Goal: Task Accomplishment & Management: Manage account settings

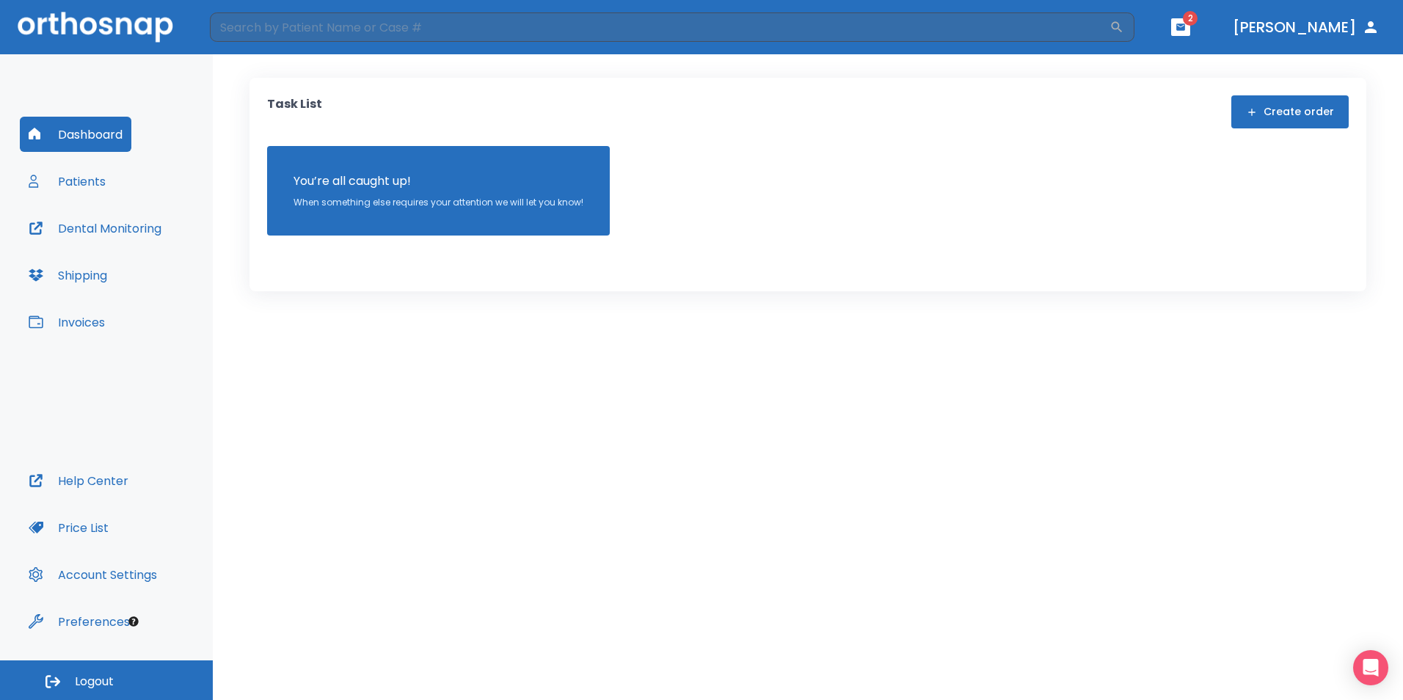
click at [1185, 28] on icon "button" at bounding box center [1180, 26] width 9 height 7
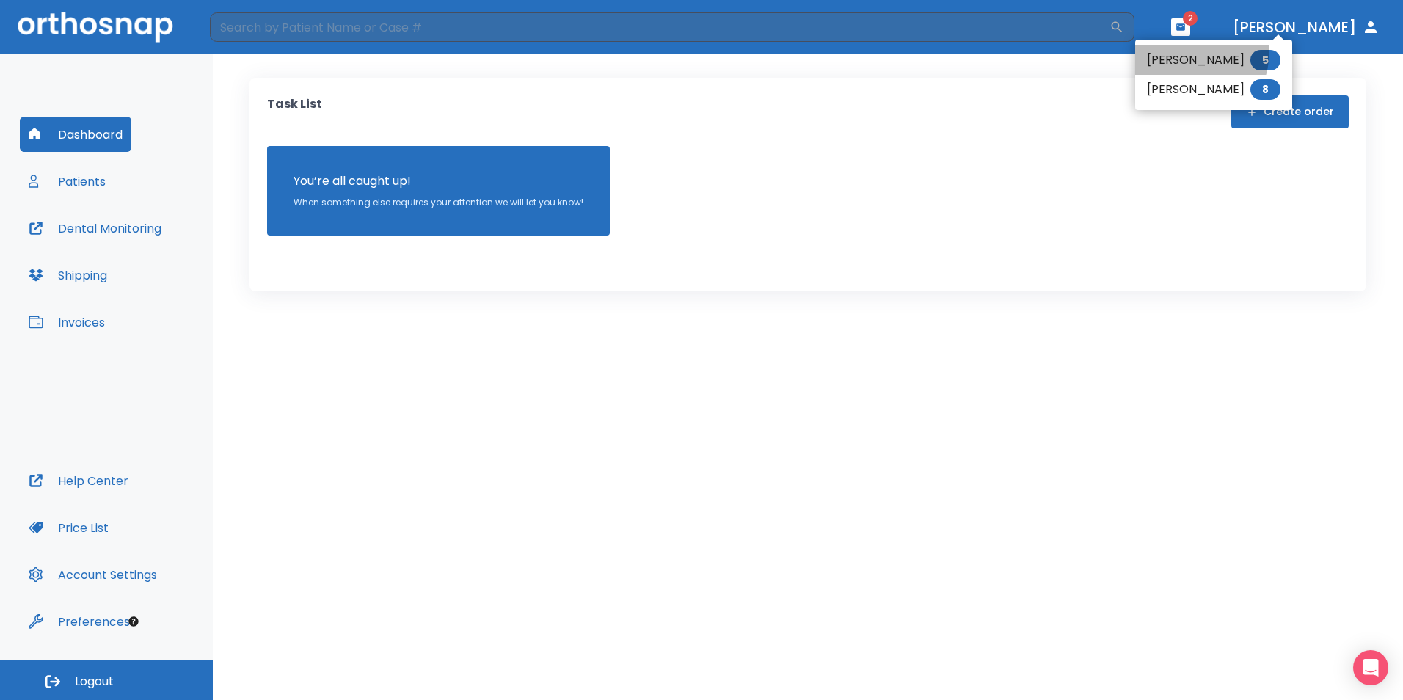
click at [1175, 50] on li "[PERSON_NAME] 5" at bounding box center [1213, 59] width 157 height 29
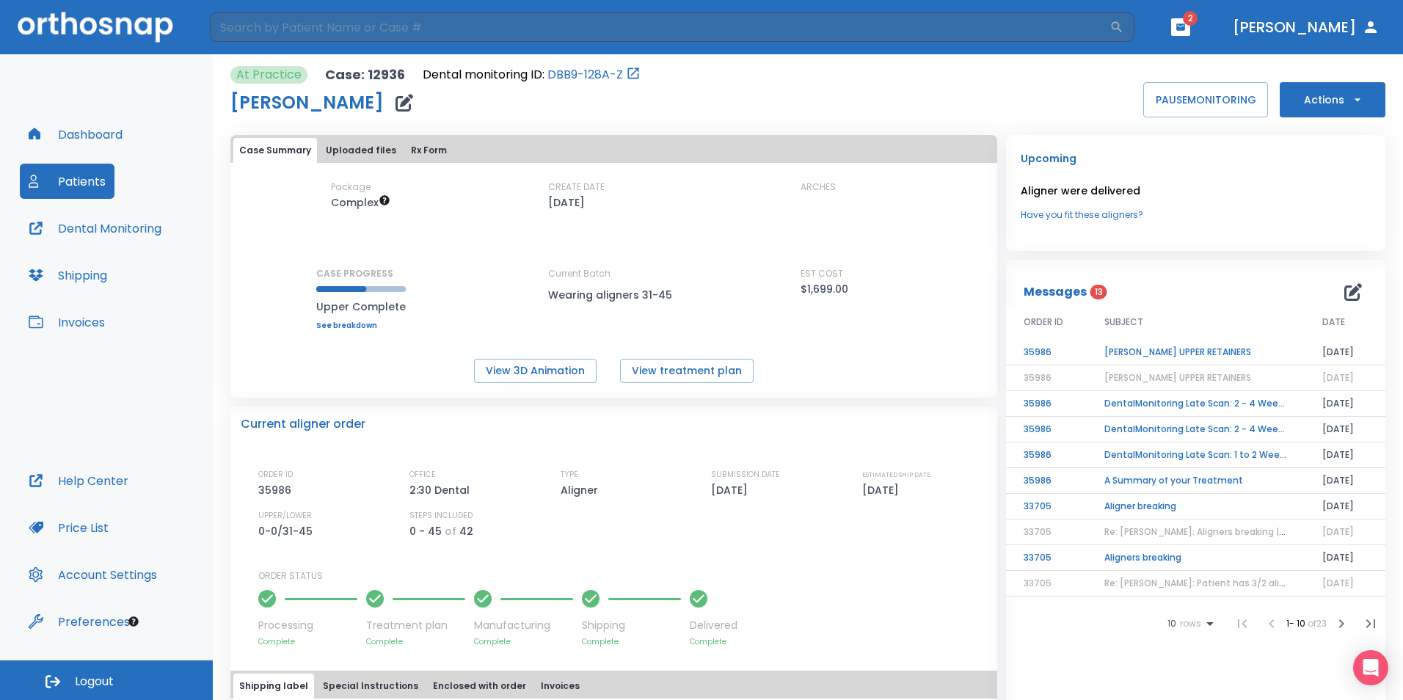
drag, startPoint x: 1379, startPoint y: 262, endPoint x: 1393, endPoint y: 285, distance: 27.3
click at [1392, 288] on div "At Practice Case: 12936 Dental monitoring ID: DBB9-128A-Z [PERSON_NAME] PAUSE M…" at bounding box center [808, 377] width 1190 height 646
click at [105, 133] on button "Dashboard" at bounding box center [76, 134] width 112 height 35
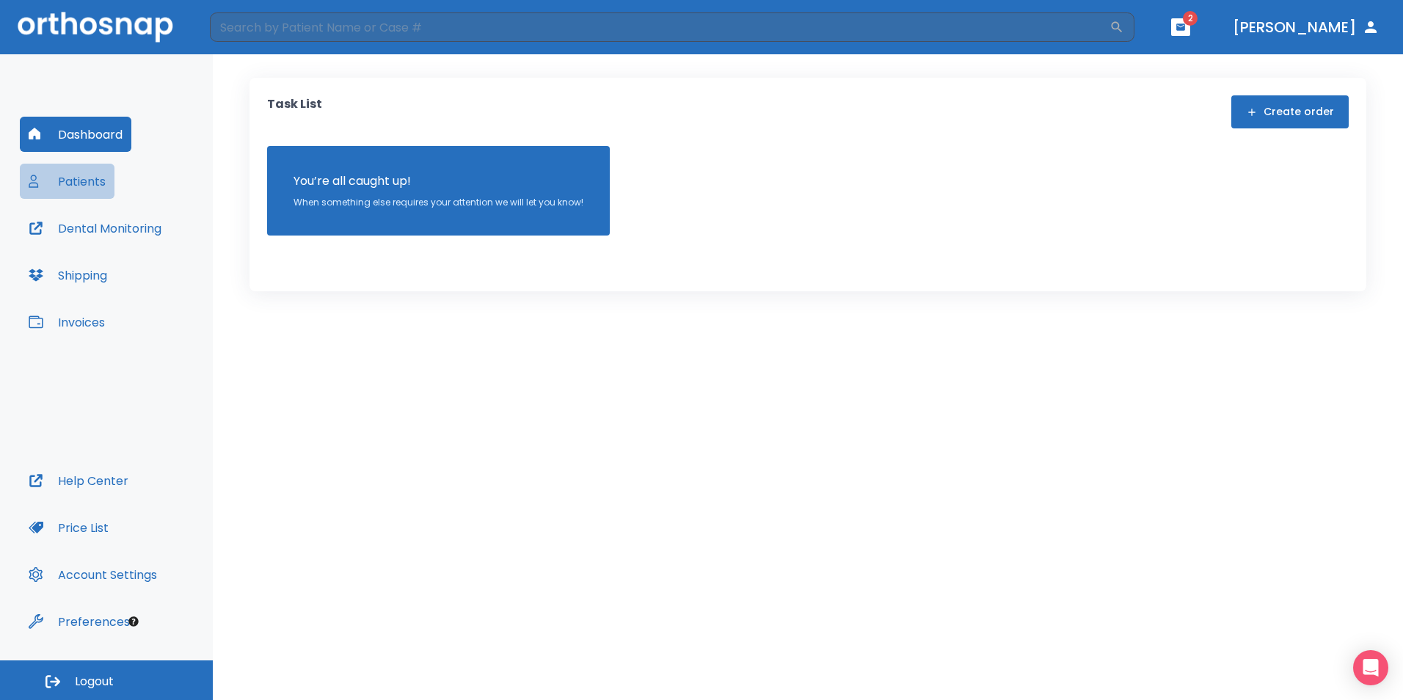
click at [96, 191] on button "Patients" at bounding box center [67, 181] width 95 height 35
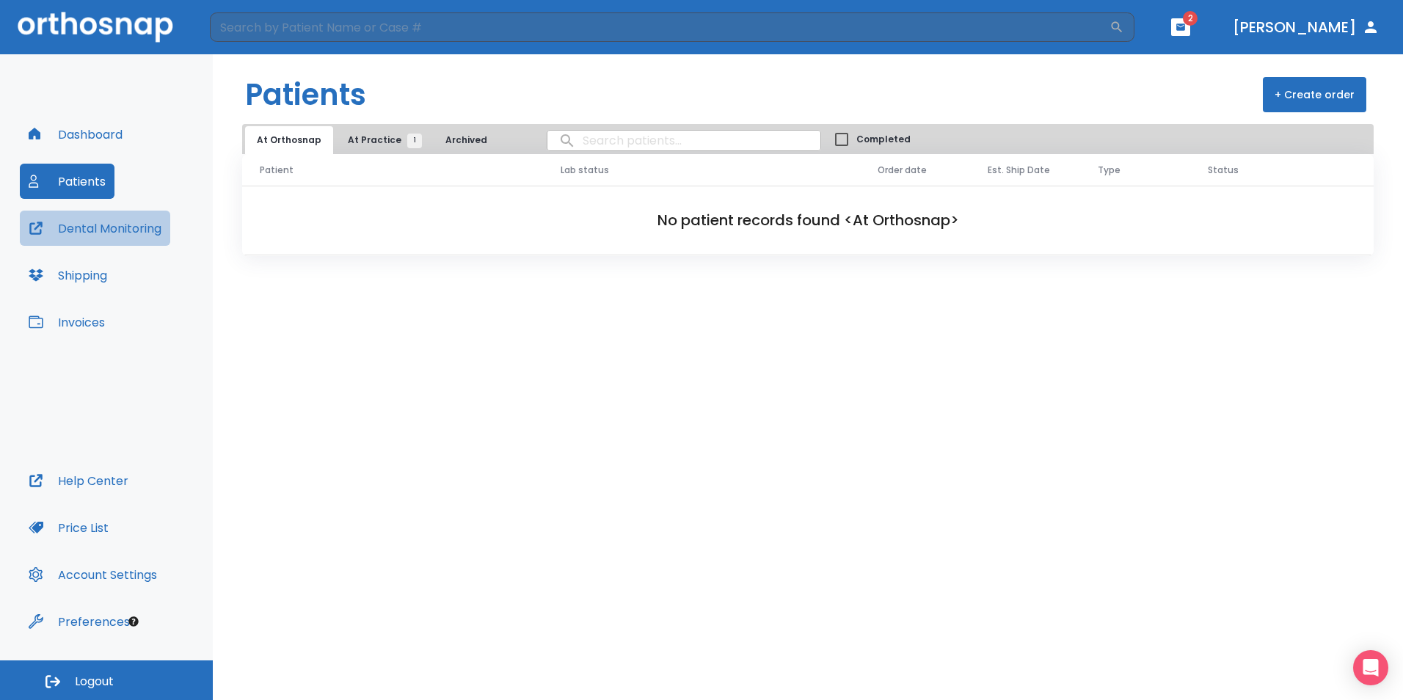
click at [81, 230] on button "Dental Monitoring" at bounding box center [95, 228] width 150 height 35
click at [90, 230] on button "Dental Monitoring" at bounding box center [95, 228] width 150 height 35
click at [540, 222] on h2 "No patient records found <At Orthosnap>" at bounding box center [808, 220] width 1084 height 22
click at [98, 131] on button "Dashboard" at bounding box center [76, 134] width 112 height 35
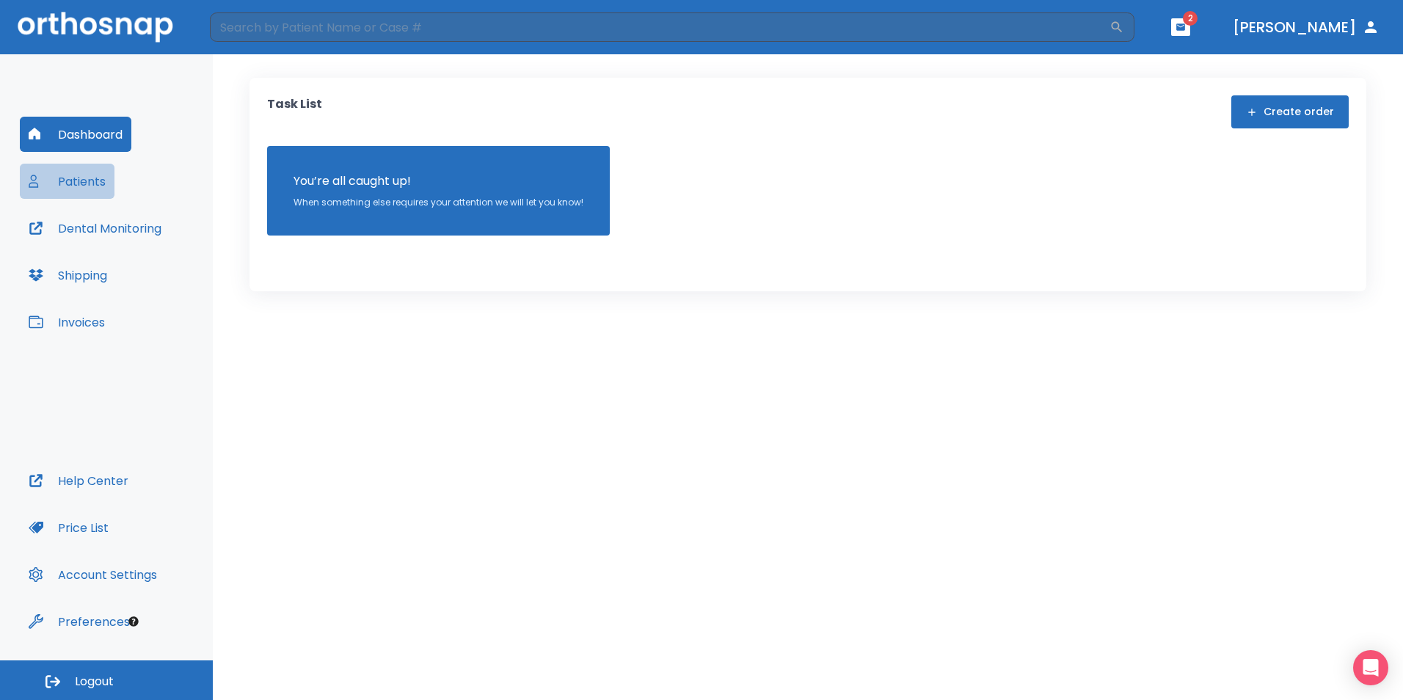
click at [96, 183] on button "Patients" at bounding box center [67, 181] width 95 height 35
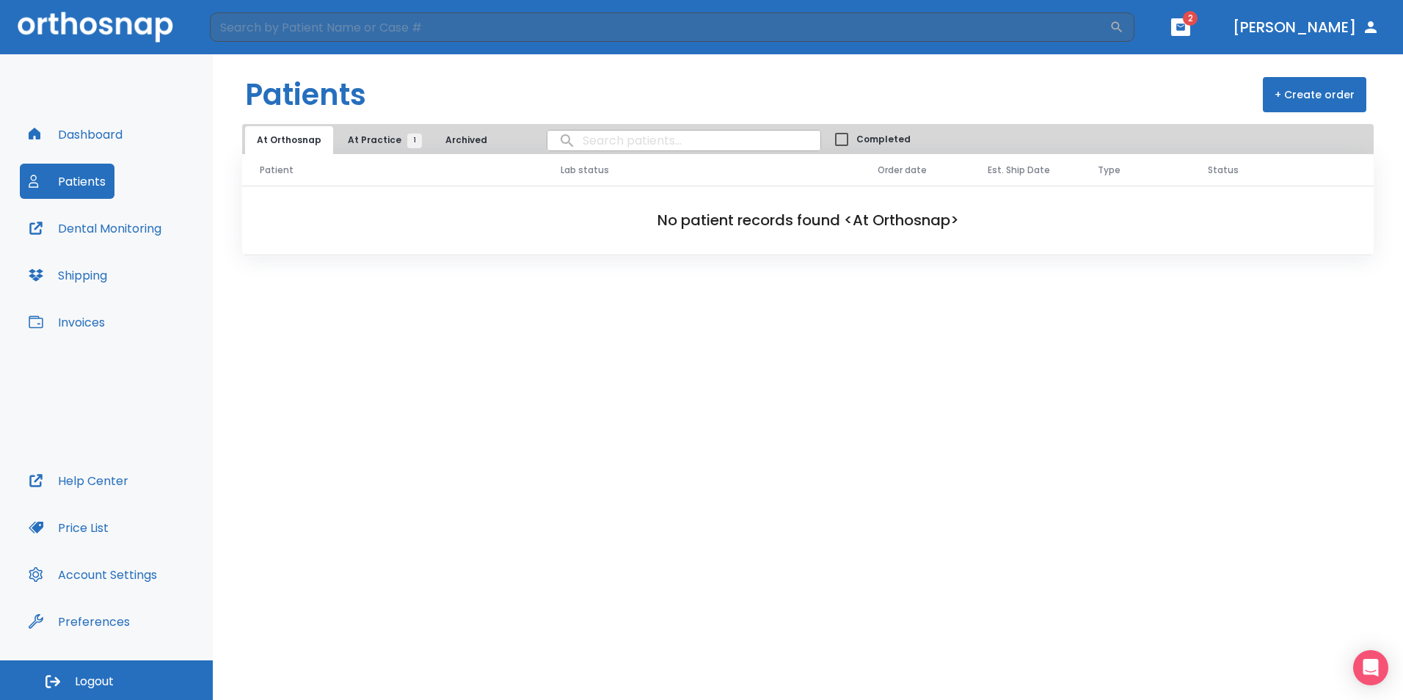
click at [97, 225] on button "Dental Monitoring" at bounding box center [95, 228] width 150 height 35
click at [117, 141] on button "Dashboard" at bounding box center [76, 134] width 112 height 35
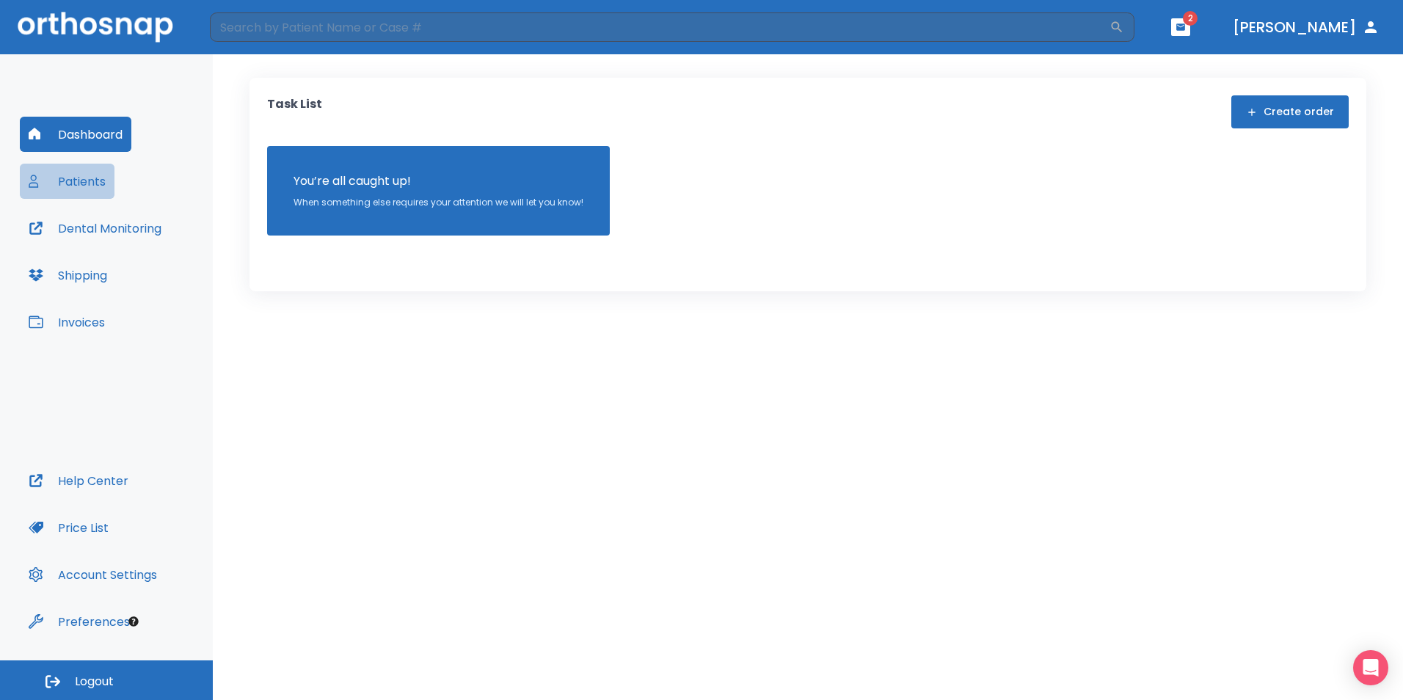
click at [101, 185] on button "Patients" at bounding box center [67, 181] width 95 height 35
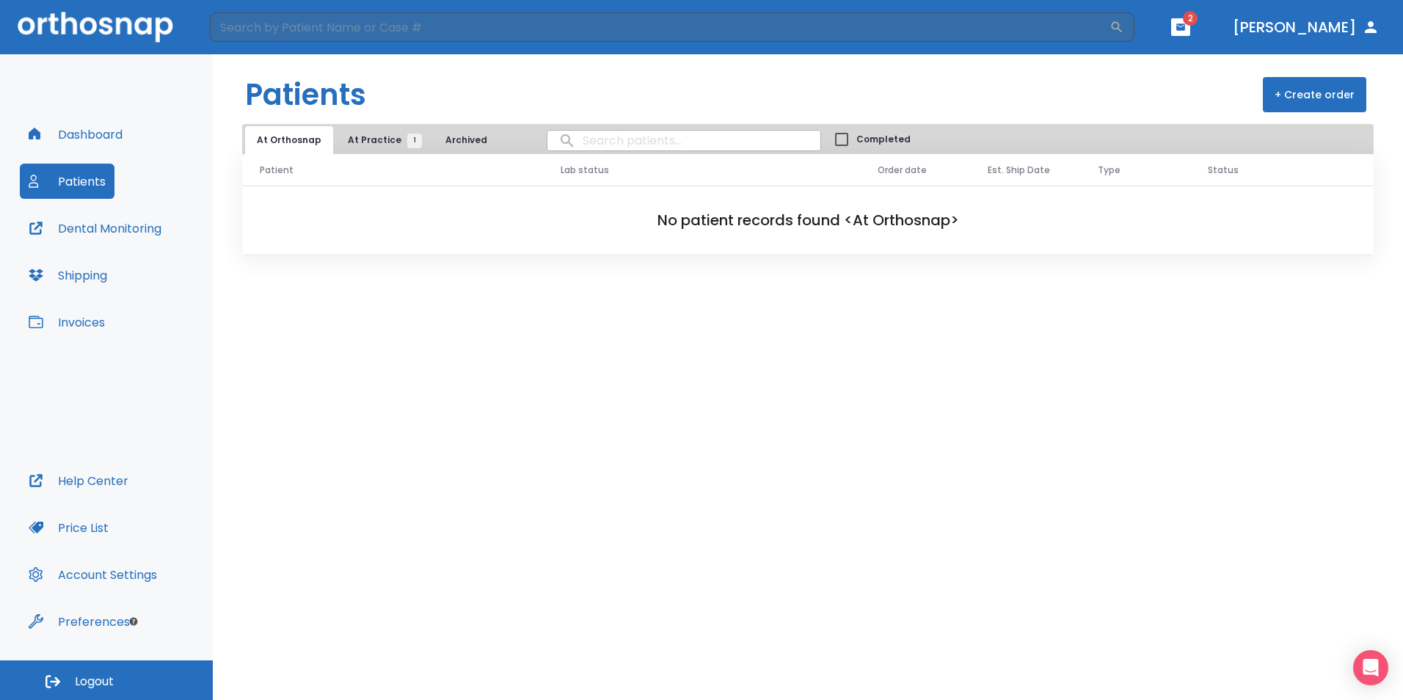
click at [98, 238] on button "Dental Monitoring" at bounding box center [95, 228] width 150 height 35
click at [88, 142] on button "Dashboard" at bounding box center [76, 134] width 112 height 35
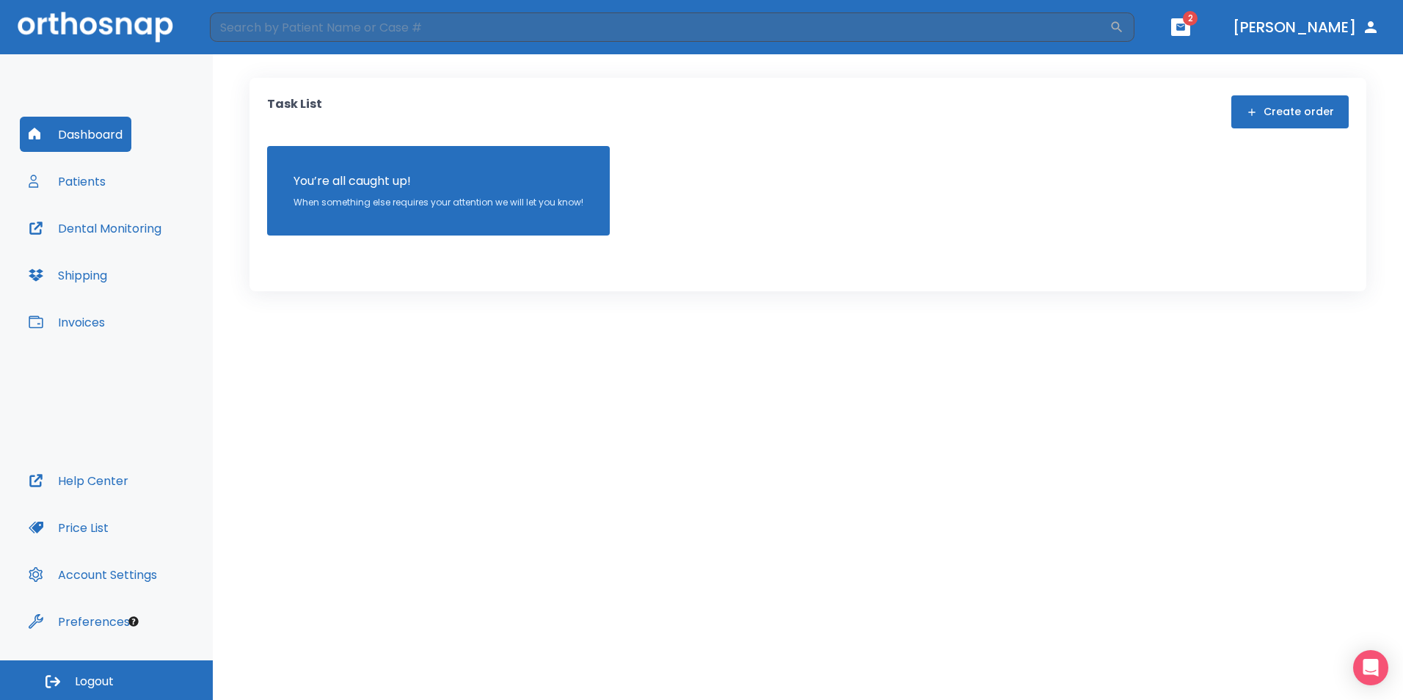
click at [348, 216] on div "You’re all caught up! When something else requires your attention we will let y…" at bounding box center [438, 191] width 343 height 90
click at [1186, 23] on icon "button" at bounding box center [1180, 27] width 10 height 10
click at [1205, 68] on li "[PERSON_NAME] 5" at bounding box center [1214, 61] width 157 height 29
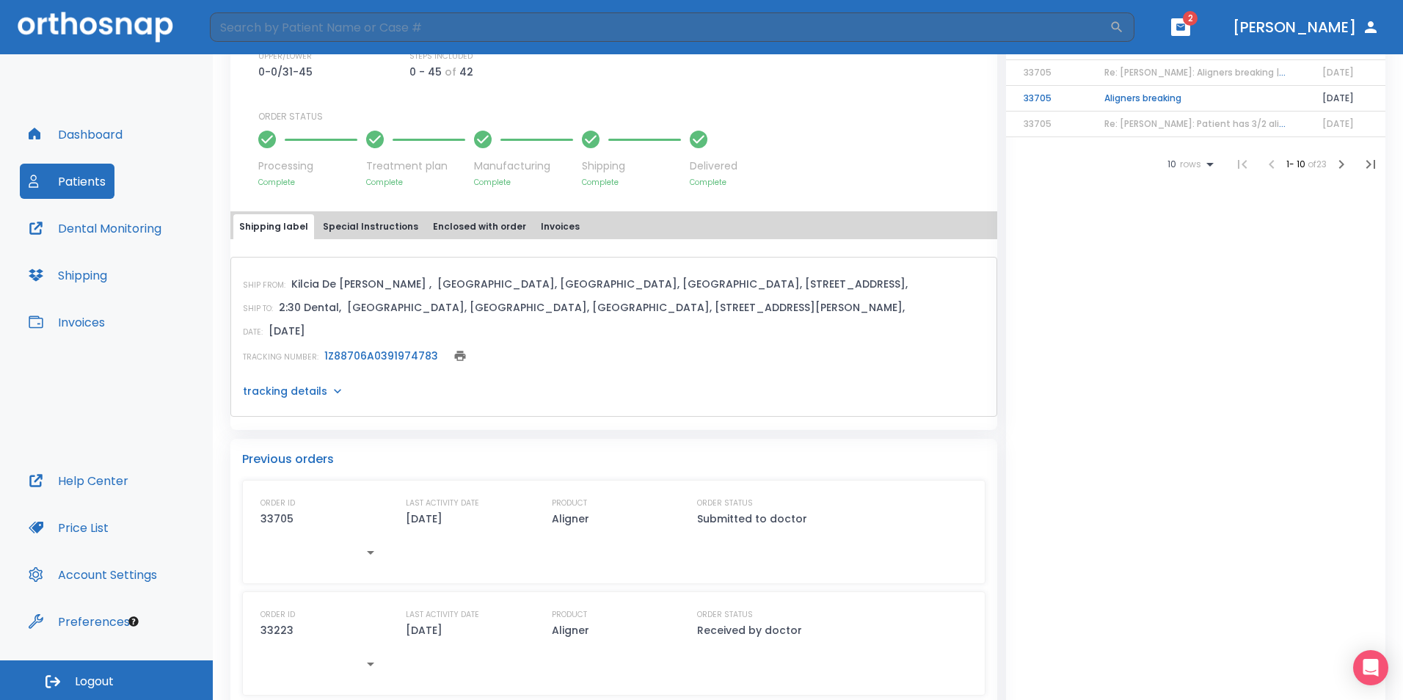
scroll to position [467, 0]
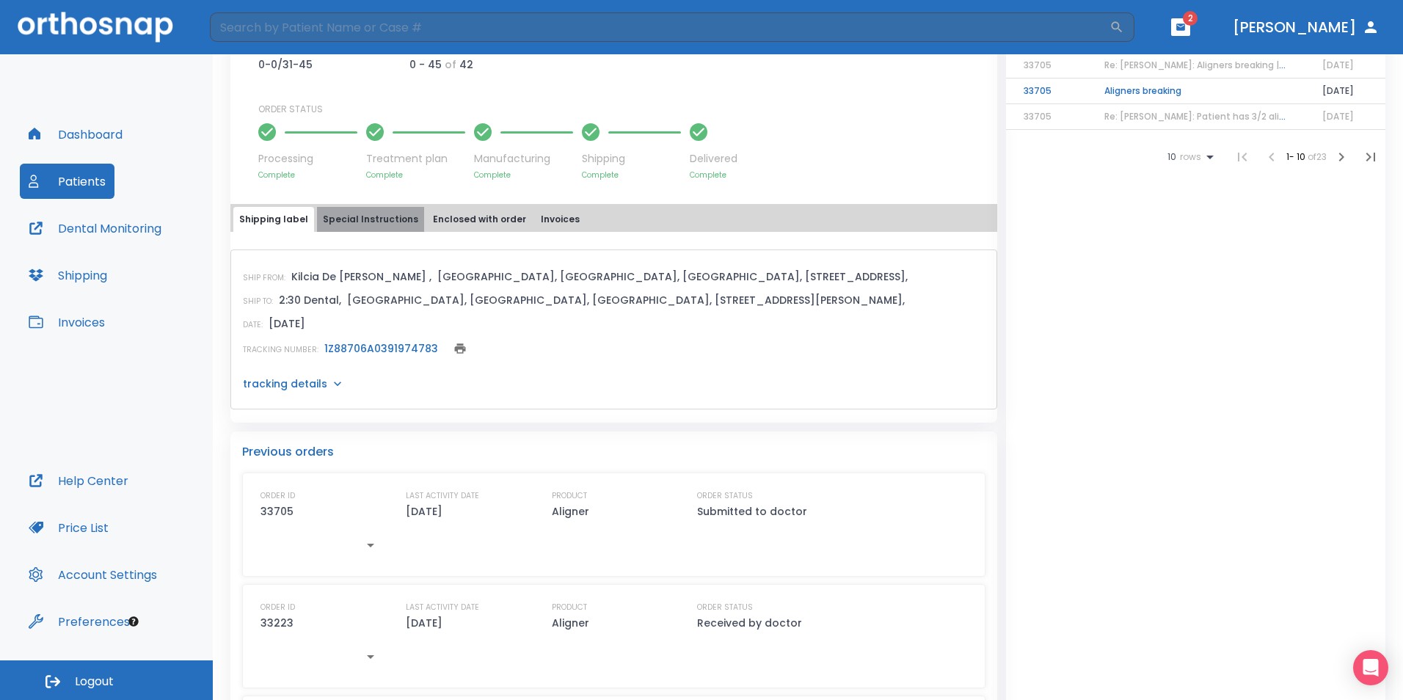
click at [387, 222] on button "Special Instructions" at bounding box center [370, 219] width 107 height 25
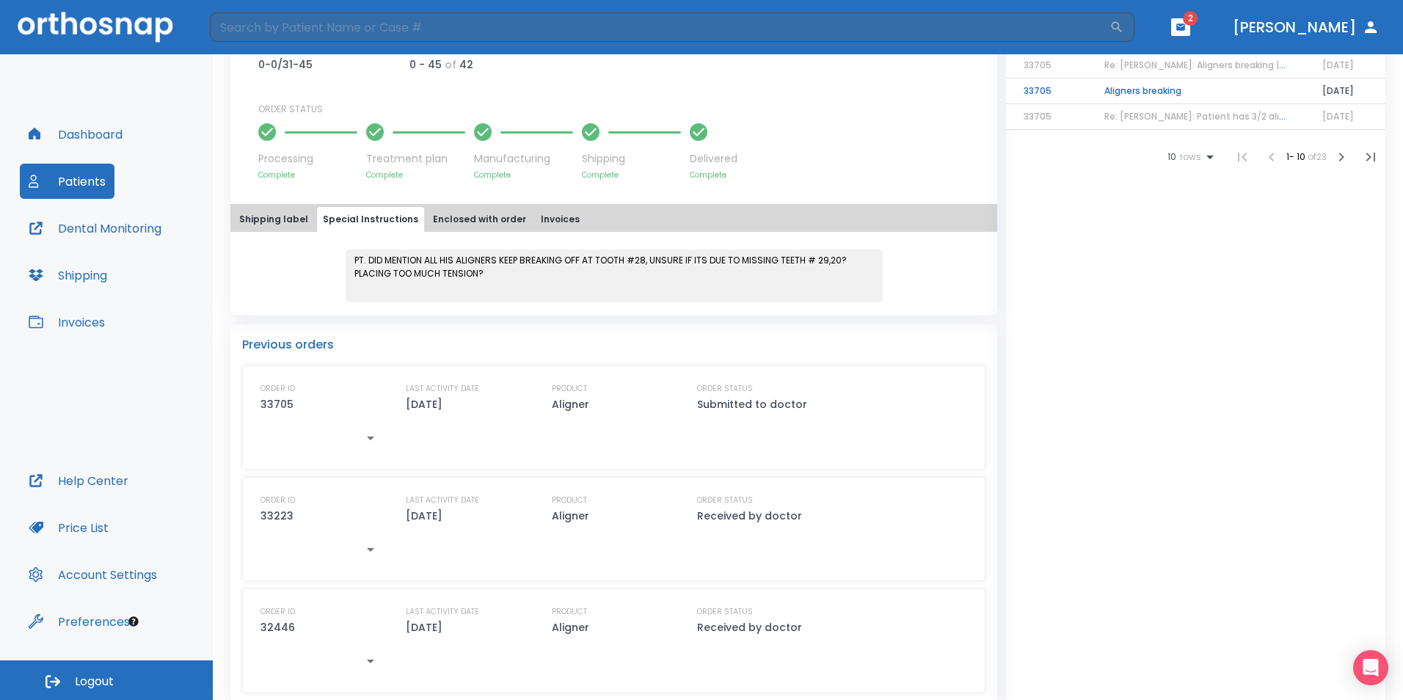
scroll to position [0, 0]
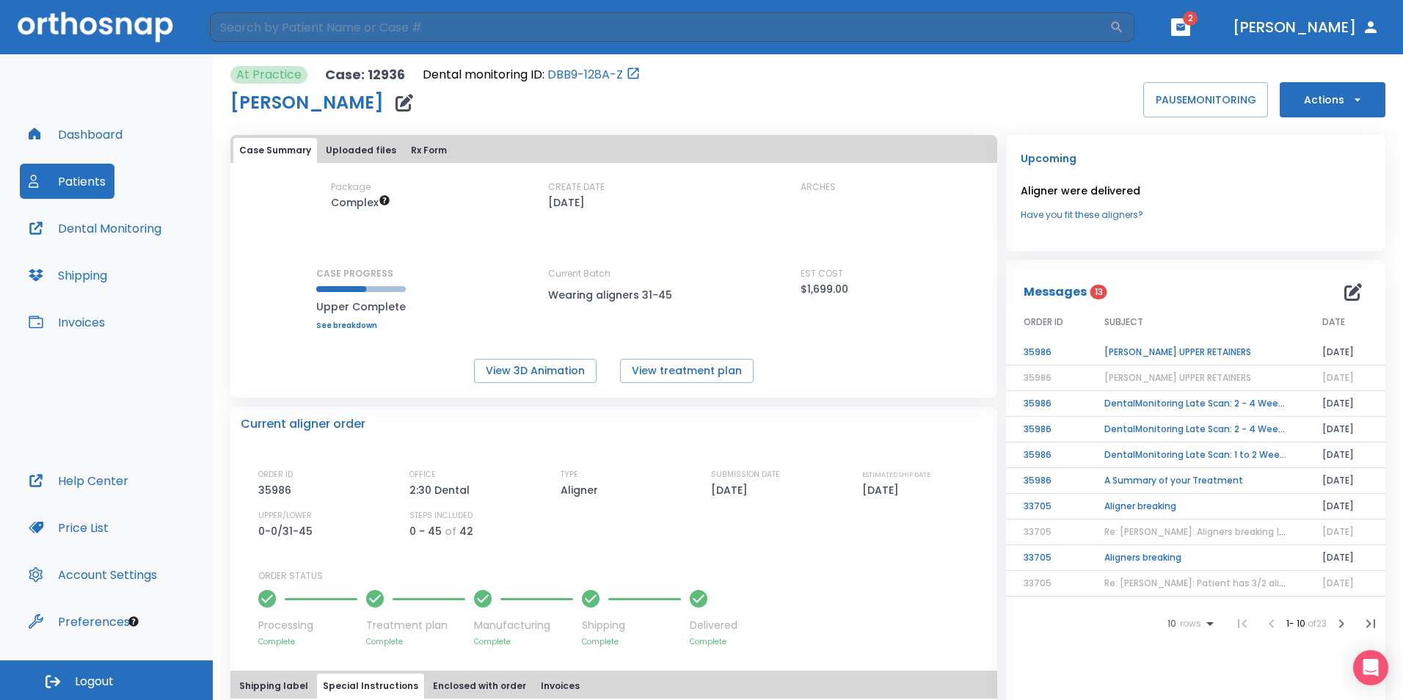
click at [1181, 357] on td "[PERSON_NAME] UPPER RETAINERS" at bounding box center [1196, 353] width 218 height 26
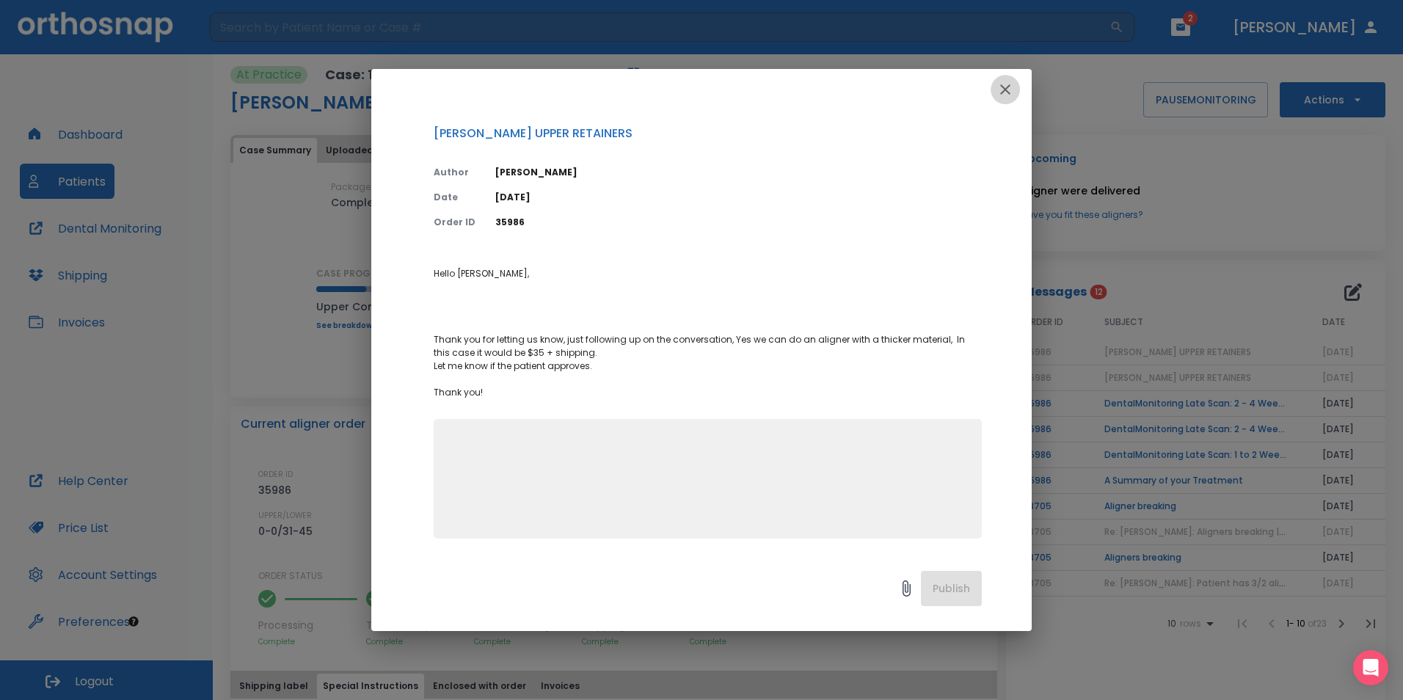
click at [1003, 87] on icon "button" at bounding box center [1005, 89] width 10 height 10
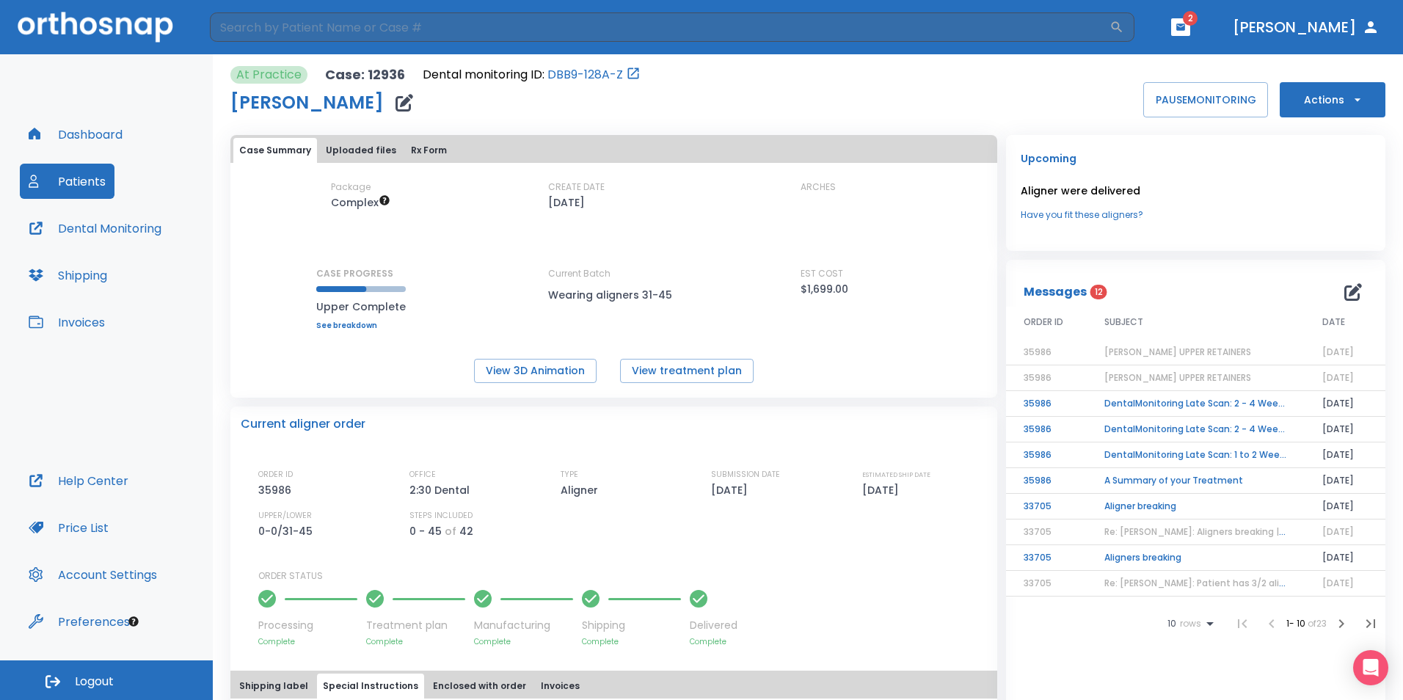
click at [669, 235] on div "CREATE DATE [DATE]" at bounding box center [614, 211] width 132 height 63
click at [683, 219] on div "Package Complex CREATE DATE [DATE] ARCHES CASE PROGRESS Upper Complete Upper pr…" at bounding box center [613, 254] width 767 height 149
click at [470, 112] on div "[PERSON_NAME]" at bounding box center [435, 102] width 410 height 29
click at [81, 321] on button "Invoices" at bounding box center [67, 322] width 94 height 35
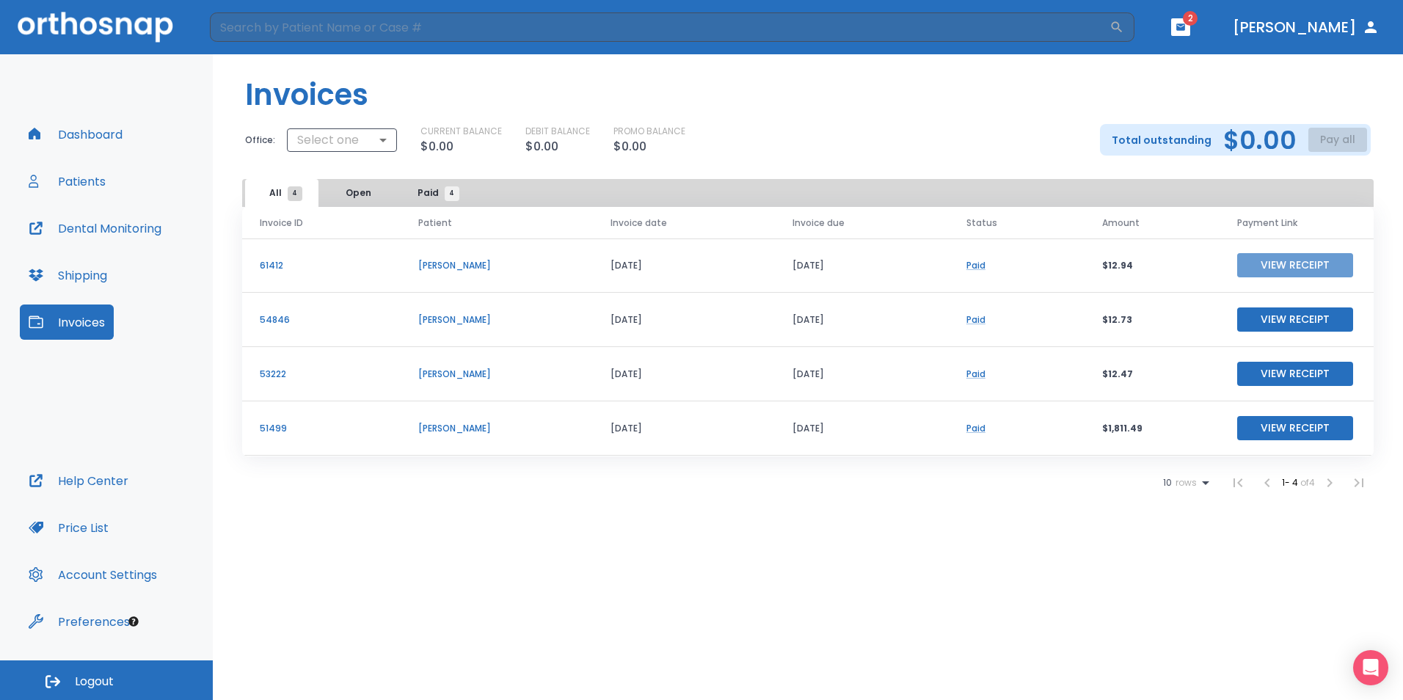
click at [1255, 267] on button "View Receipt" at bounding box center [1295, 265] width 116 height 24
click at [853, 108] on header "Invoices" at bounding box center [808, 89] width 1190 height 70
